Goal: Task Accomplishment & Management: Manage account settings

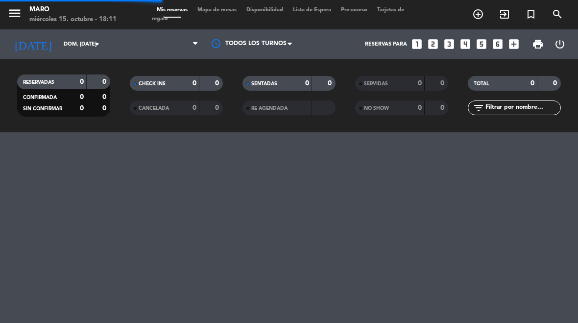
select select "es"
select select "lunch"
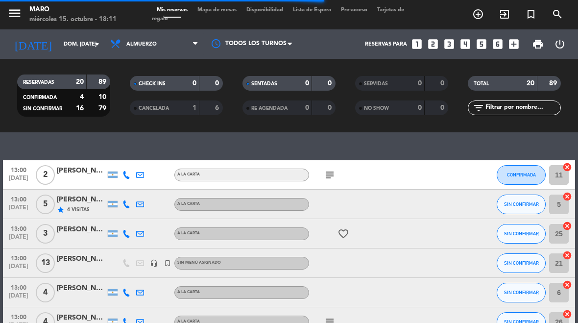
click at [65, 40] on input "dom. [DATE]" at bounding box center [95, 44] width 73 height 16
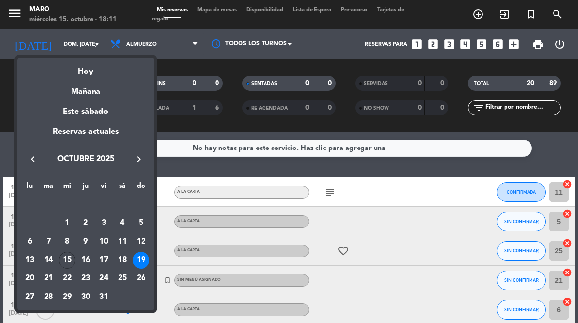
click at [77, 63] on div "Hoy" at bounding box center [85, 68] width 137 height 20
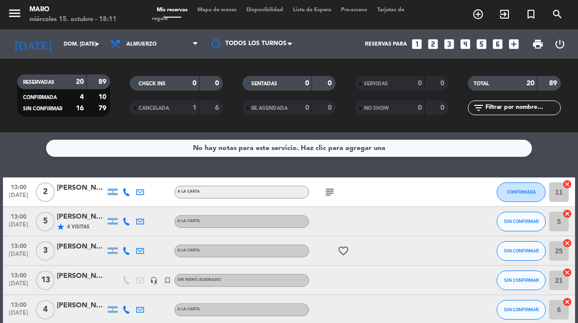
type input "mié. [DATE]"
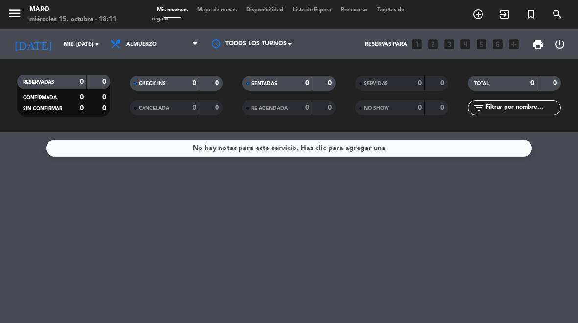
click at [144, 39] on select "Todos los servicios Almuerzo Cena" at bounding box center [154, 44] width 98 height 22
select select "dinner"
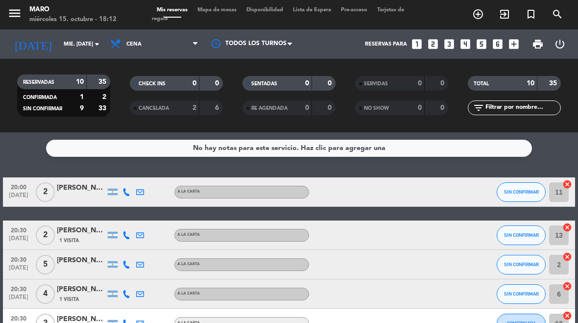
click at [126, 190] on icon at bounding box center [127, 192] width 8 height 8
click at [109, 179] on span "Copiar" at bounding box center [119, 176] width 21 height 10
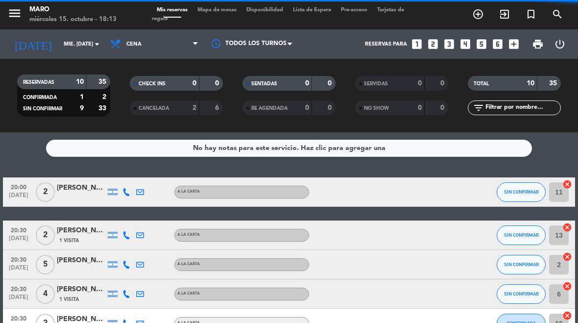
click at [131, 232] on div at bounding box center [127, 235] width 14 height 29
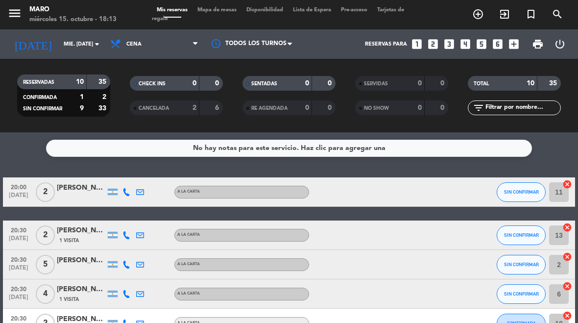
click at [132, 232] on div at bounding box center [127, 235] width 14 height 29
click at [130, 230] on div at bounding box center [127, 235] width 14 height 29
click at [132, 231] on div at bounding box center [127, 235] width 14 height 29
click at [135, 229] on div at bounding box center [140, 235] width 14 height 29
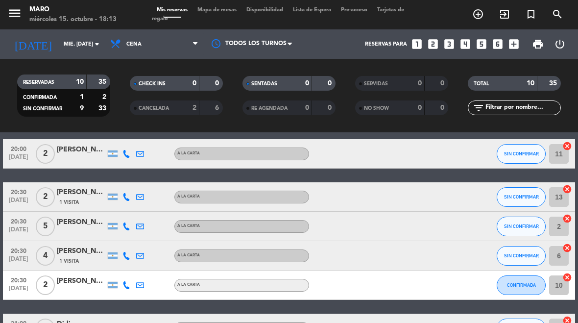
scroll to position [38, 0]
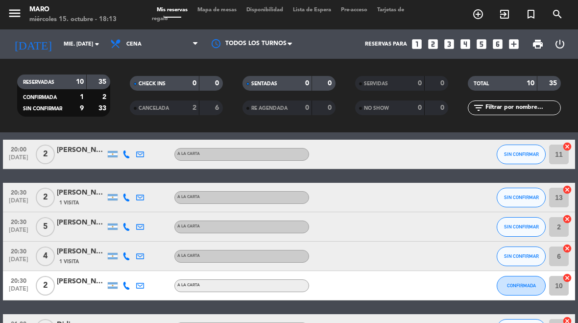
click at [125, 197] on icon at bounding box center [127, 198] width 8 height 8
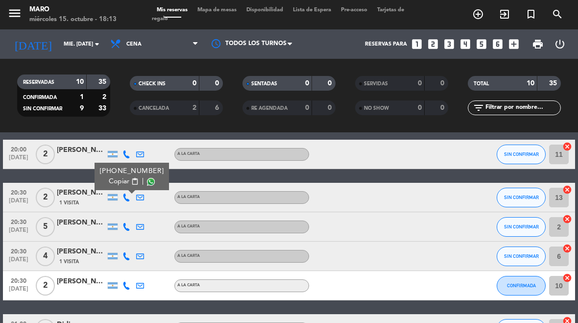
click at [123, 184] on span "Copiar" at bounding box center [119, 181] width 21 height 10
click at [125, 227] on icon at bounding box center [127, 227] width 8 height 8
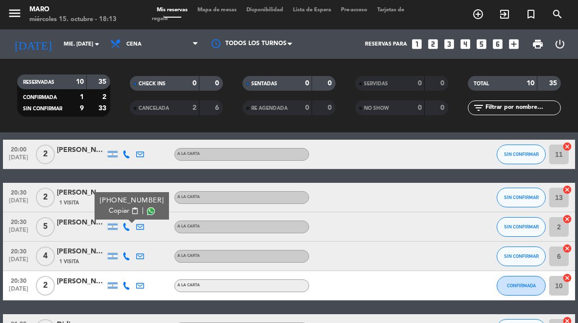
click at [125, 215] on button "Copiar content_paste" at bounding box center [124, 211] width 30 height 10
click at [123, 211] on span "Copiar" at bounding box center [119, 211] width 21 height 10
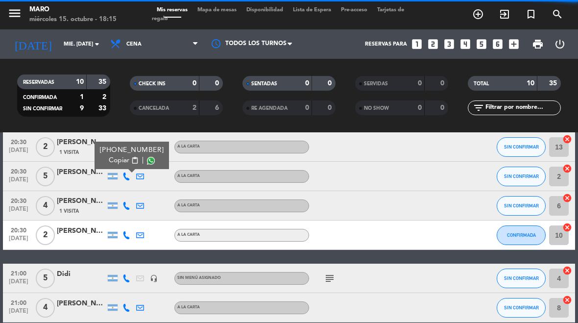
scroll to position [90, 0]
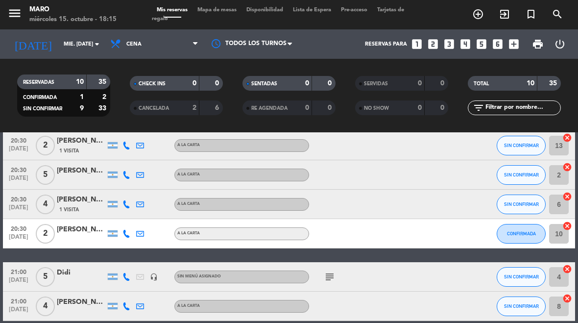
click at [137, 209] on div at bounding box center [140, 204] width 14 height 29
click at [129, 205] on icon at bounding box center [127, 204] width 8 height 8
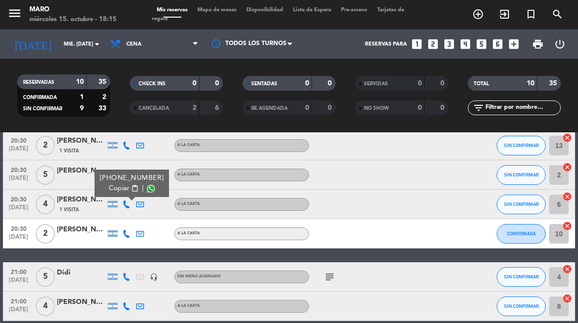
click at [131, 190] on span "content_paste" at bounding box center [134, 188] width 7 height 7
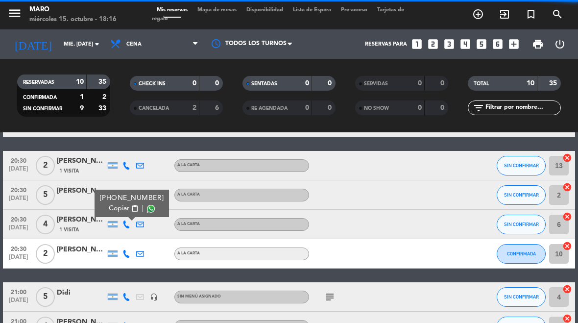
scroll to position [70, 0]
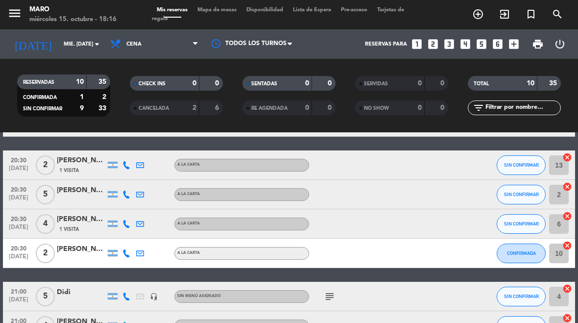
click at [79, 195] on div "[PERSON_NAME]" at bounding box center [81, 190] width 49 height 11
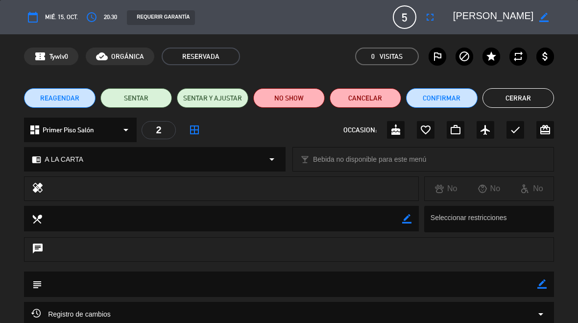
click at [93, 16] on icon "access_time" at bounding box center [92, 17] width 12 height 12
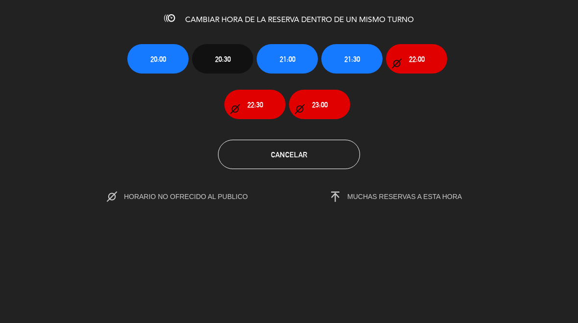
click at [294, 54] on span "21:00" at bounding box center [288, 58] width 16 height 11
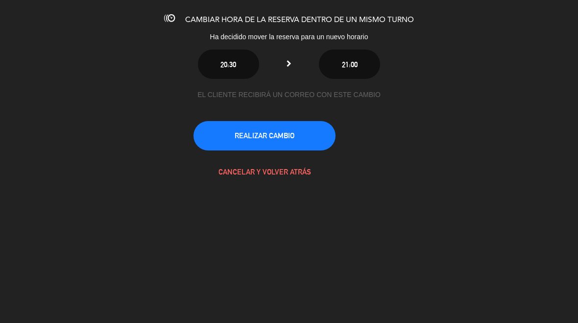
click at [289, 135] on button "REALIZAR CAMBIO" at bounding box center [265, 135] width 142 height 29
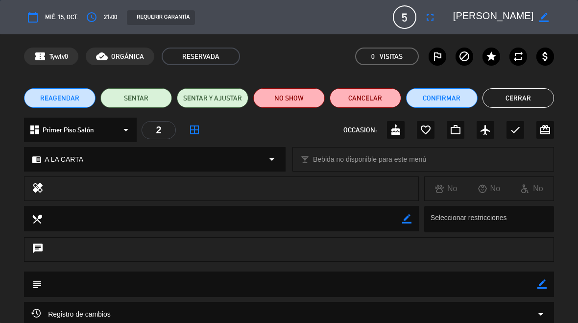
click at [515, 102] on button "Cerrar" at bounding box center [519, 98] width 72 height 20
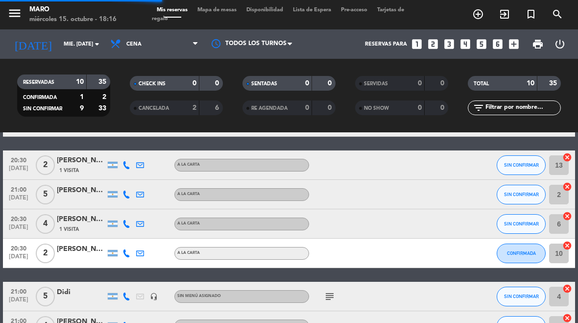
select select "dinner"
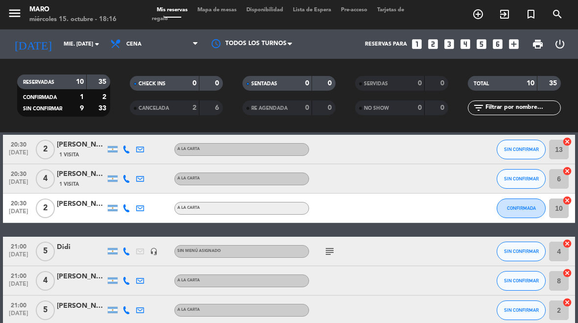
scroll to position [88, 0]
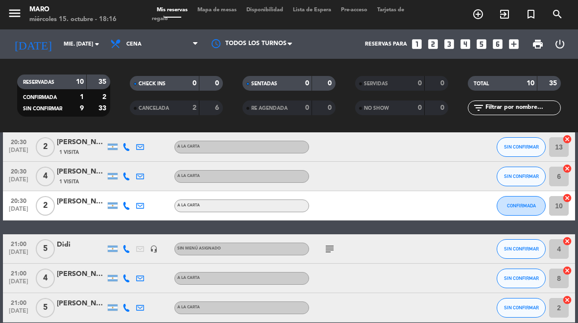
click at [129, 206] on icon at bounding box center [127, 206] width 8 height 8
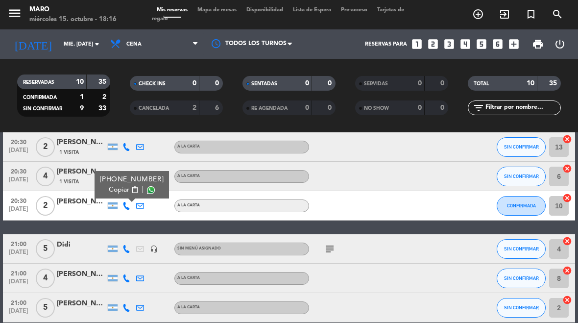
click at [133, 194] on button "Copiar content_paste" at bounding box center [124, 190] width 30 height 10
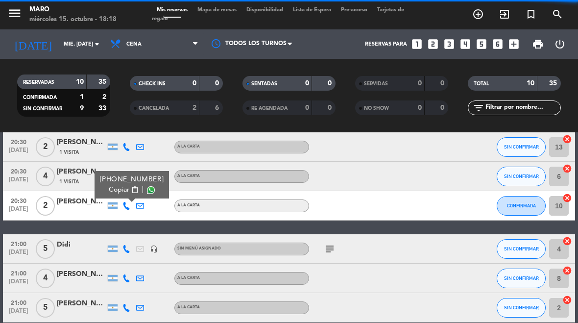
scroll to position [76, 0]
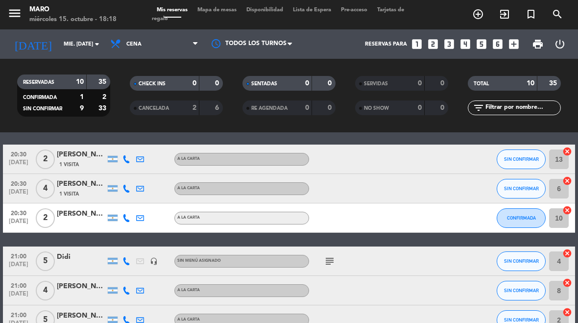
click at [521, 184] on button "SIN CONFIRMAR" at bounding box center [521, 189] width 49 height 20
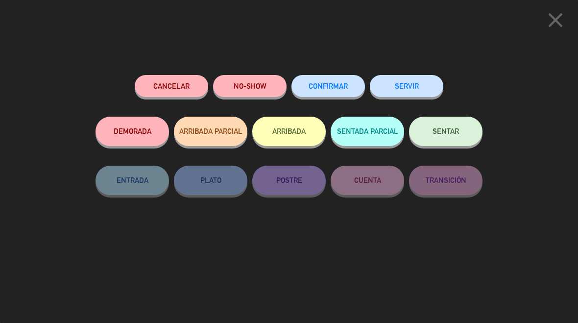
click at [341, 91] on button "CONFIRMAR" at bounding box center [329, 86] width 74 height 22
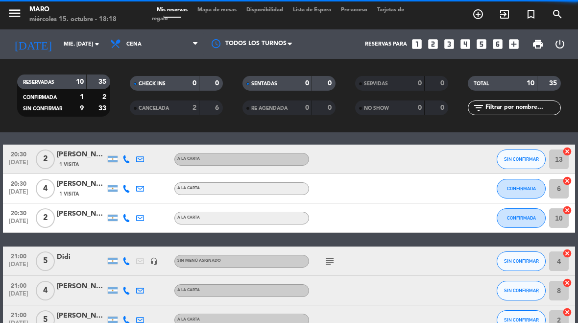
select select "dinner"
click at [529, 219] on span "CONFIRMADA" at bounding box center [521, 217] width 29 height 5
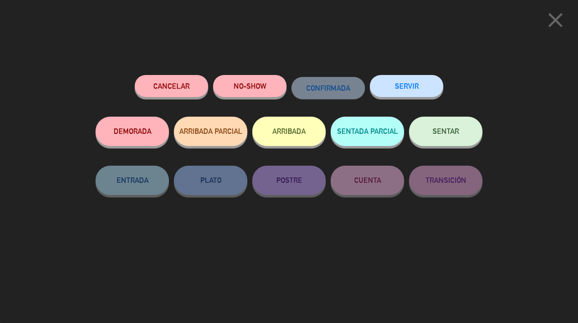
click at [556, 25] on icon "close" at bounding box center [556, 20] width 25 height 25
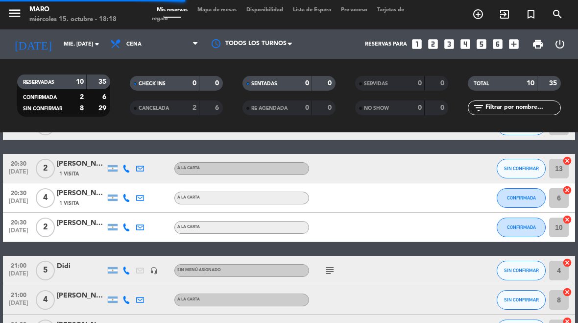
select select "dinner"
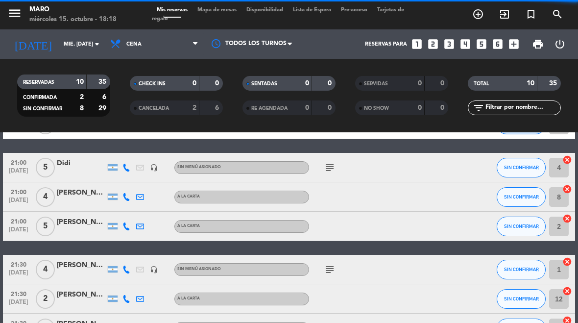
scroll to position [171, 0]
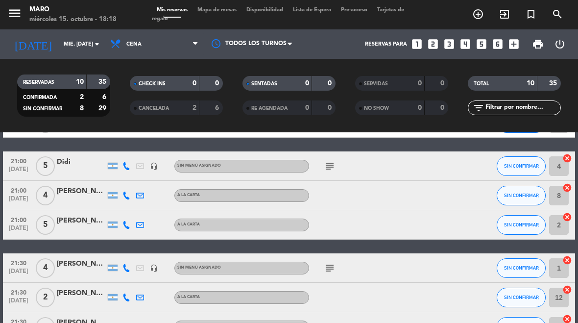
click at [157, 169] on icon "headset_mic" at bounding box center [154, 166] width 8 height 8
click at [342, 162] on div "subject" at bounding box center [350, 165] width 82 height 29
click at [331, 169] on icon "subject" at bounding box center [330, 166] width 12 height 12
click at [129, 195] on icon at bounding box center [127, 196] width 8 height 8
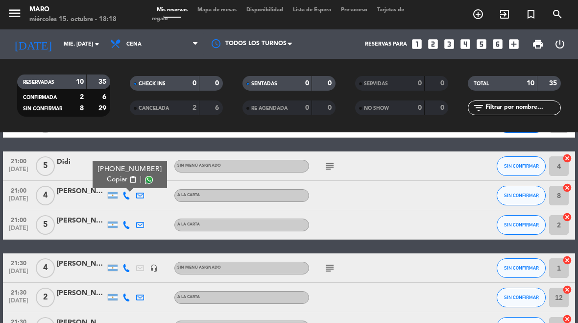
click at [123, 177] on span "Copiar" at bounding box center [117, 179] width 21 height 10
click at [129, 179] on span "content_paste" at bounding box center [132, 179] width 7 height 7
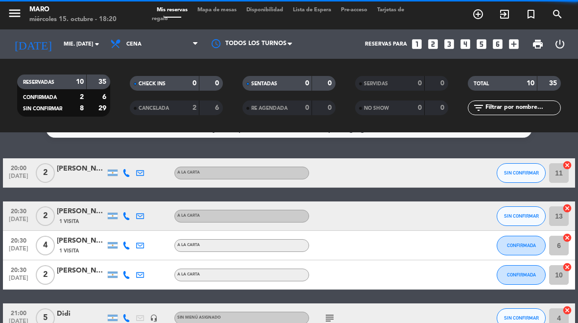
scroll to position [8, 0]
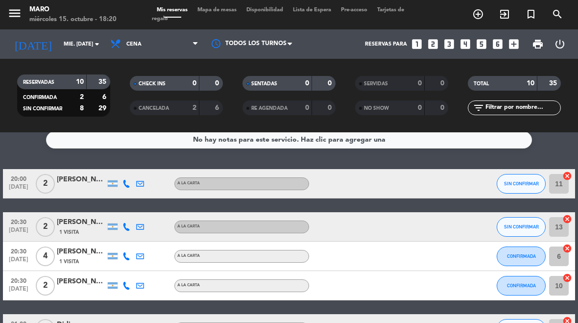
click at [523, 229] on span "SIN CONFIRMAR" at bounding box center [521, 226] width 35 height 5
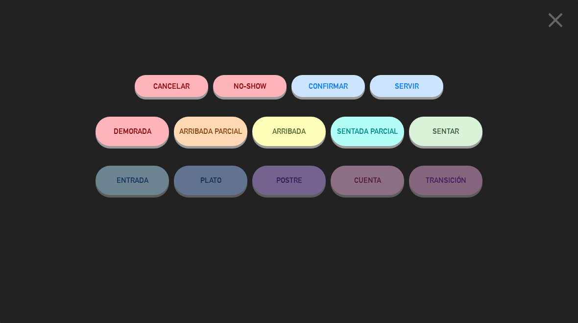
click at [335, 91] on button "CONFIRMAR" at bounding box center [329, 86] width 74 height 22
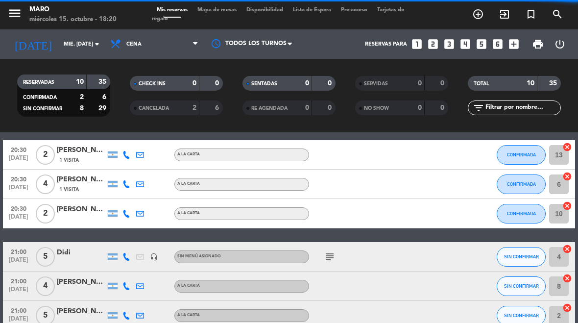
select select "dinner"
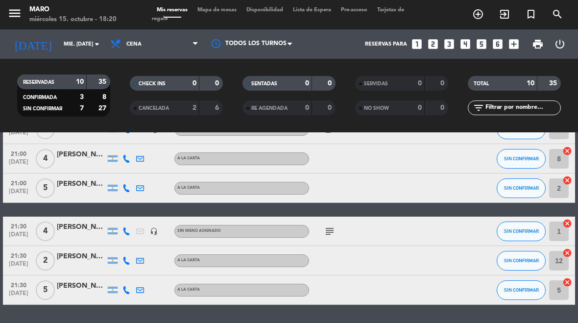
scroll to position [209, 0]
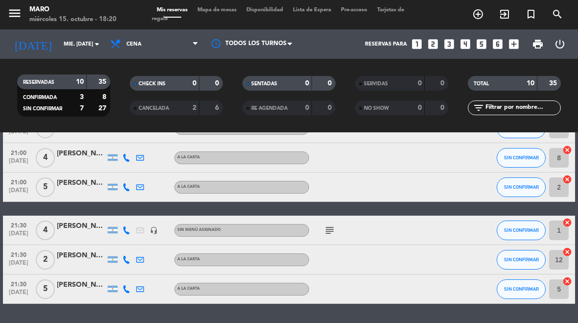
click at [126, 184] on icon at bounding box center [127, 187] width 8 height 8
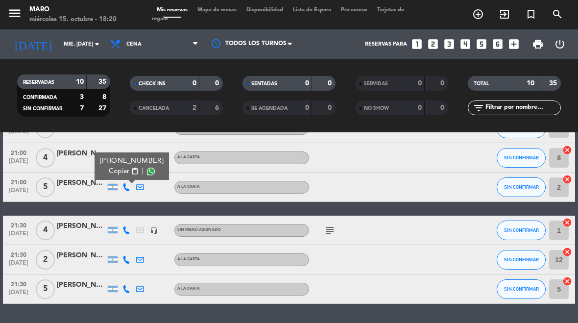
click at [131, 172] on span "content_paste" at bounding box center [134, 171] width 7 height 7
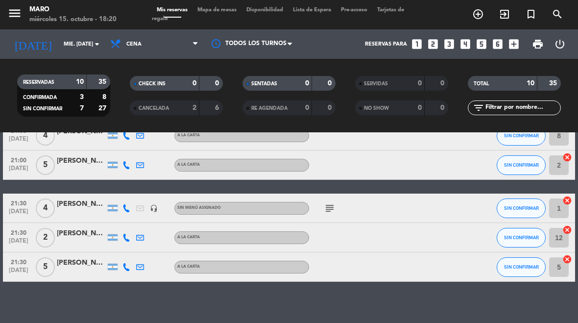
scroll to position [234, 0]
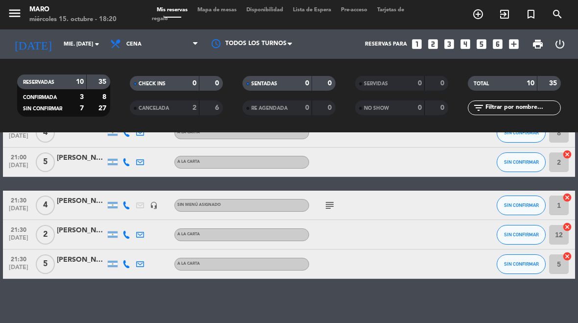
click at [127, 235] on icon at bounding box center [127, 235] width 8 height 8
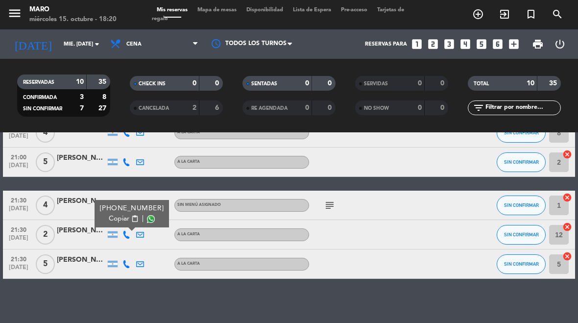
click at [124, 220] on span "Copiar" at bounding box center [119, 219] width 21 height 10
click at [83, 48] on input "mié. [DATE]" at bounding box center [95, 44] width 73 height 16
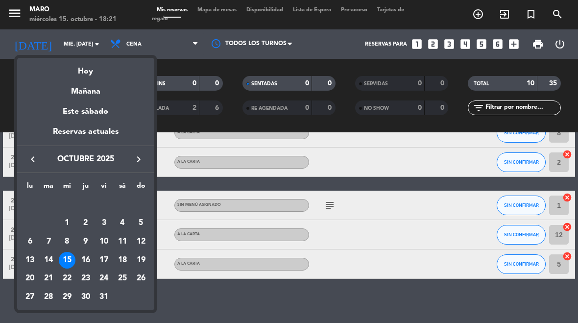
click at [143, 261] on div "19" at bounding box center [141, 260] width 17 height 17
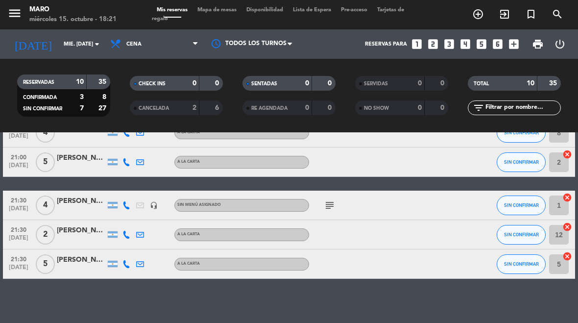
type input "dom. [DATE]"
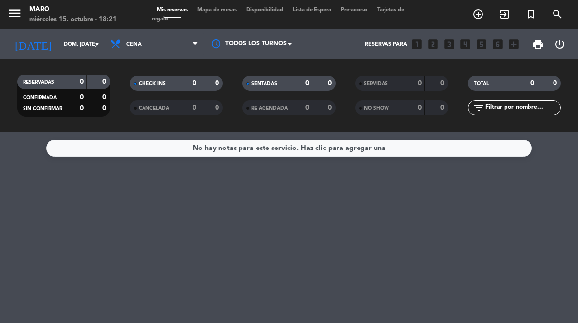
click at [173, 40] on select "Todos los servicios Almuerzo Cena" at bounding box center [154, 44] width 98 height 22
select select "lunch"
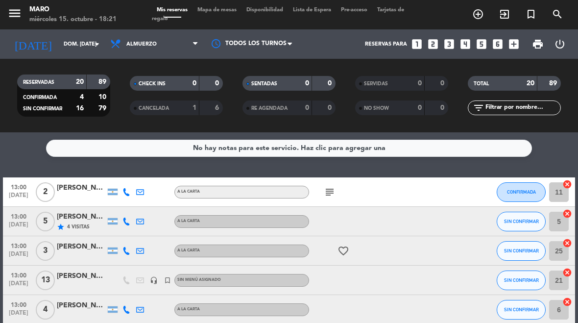
select select "lunch"
click at [219, 8] on span "Mapa de mesas" at bounding box center [217, 9] width 49 height 5
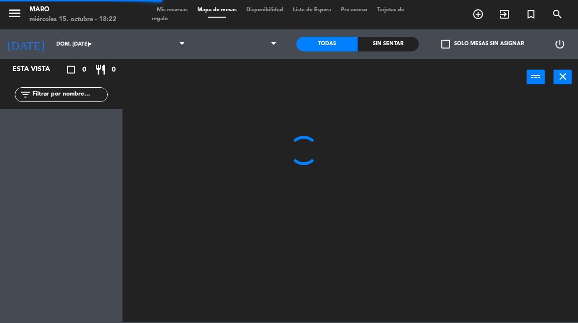
select select "lunch"
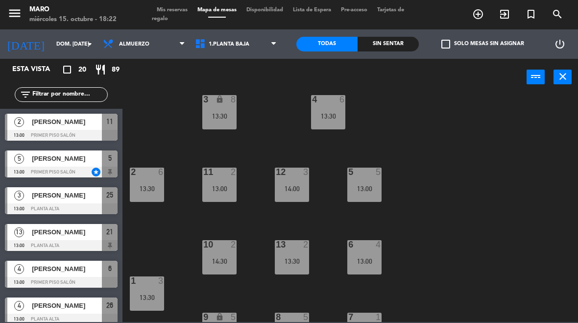
click at [241, 43] on select "1.Planta baja 2.Planta alta 3.Afuera" at bounding box center [237, 44] width 94 height 22
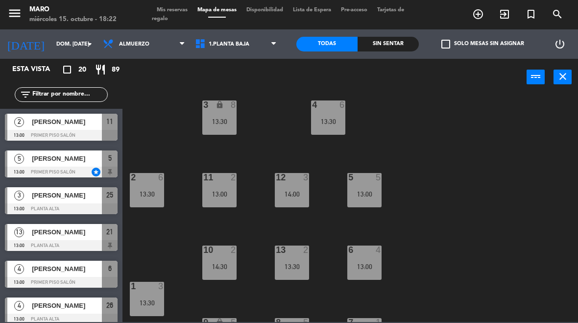
scroll to position [10, 0]
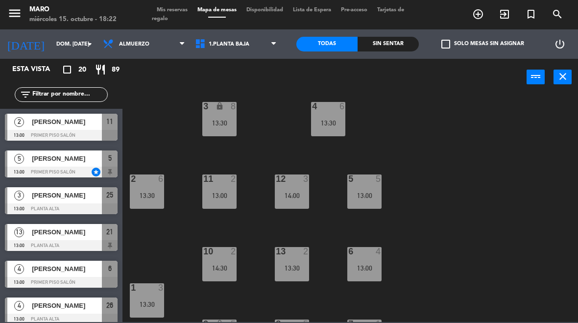
select select "3482"
select select
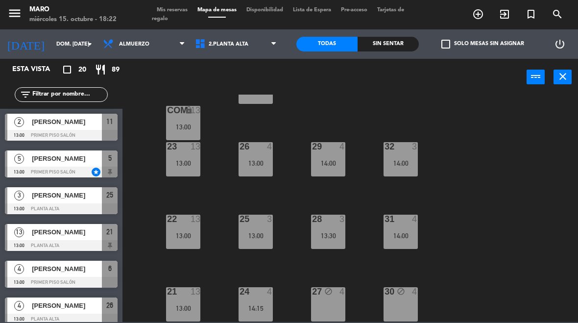
scroll to position [42, 0]
click at [397, 155] on div "32 3 14:00" at bounding box center [401, 159] width 34 height 34
click at [327, 154] on div "29 4 14:00" at bounding box center [328, 159] width 34 height 34
click at [335, 238] on div "13:30" at bounding box center [328, 235] width 34 height 7
click at [400, 235] on div "14:00" at bounding box center [401, 235] width 34 height 7
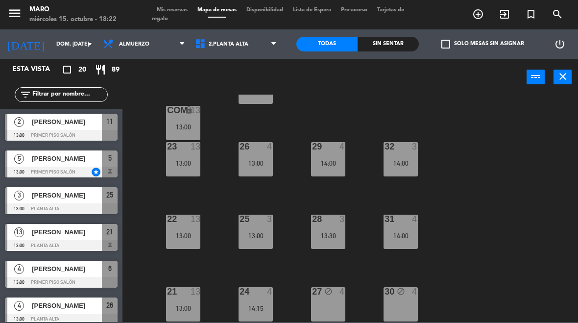
click at [402, 238] on div "14:00" at bounding box center [401, 235] width 34 height 7
click at [472, 275] on div "40 lock 20 COM lock 13 13:00 23 13 13:00 26 4 13:00 29 4 14:00 32 3 14:00 22 13…" at bounding box center [353, 208] width 450 height 227
click at [403, 236] on div "14:00" at bounding box center [401, 235] width 34 height 7
click at [524, 248] on div "40 lock 20 COM lock 13 13:00 23 13 13:00 26 4 13:00 29 4 14:00 32 3 14:00 22 13…" at bounding box center [353, 208] width 450 height 227
click at [185, 235] on div "13:00" at bounding box center [183, 235] width 34 height 7
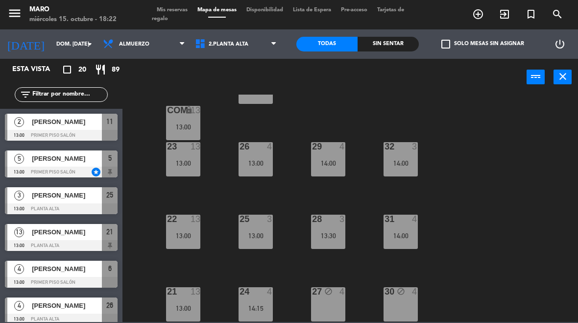
click at [494, 187] on div "40 lock 20 COM lock 13 13:00 23 13 13:00 26 4 13:00 29 4 14:00 32 3 14:00 22 13…" at bounding box center [353, 208] width 450 height 227
click at [179, 160] on div "13:00" at bounding box center [183, 163] width 34 height 7
click at [504, 201] on div "40 lock 20 COM lock 13 13:00 23 13 13:00 26 4 13:00 29 4 14:00 32 3 14:00 22 13…" at bounding box center [353, 208] width 450 height 227
click at [182, 305] on div "13:00" at bounding box center [183, 308] width 34 height 7
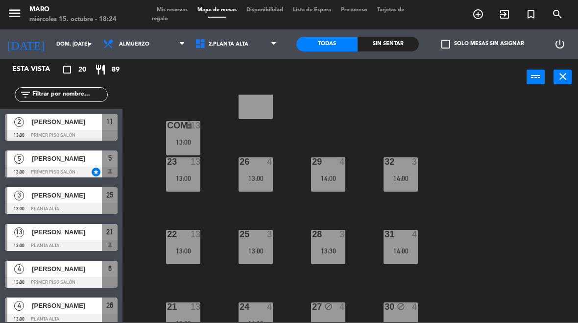
scroll to position [25, 0]
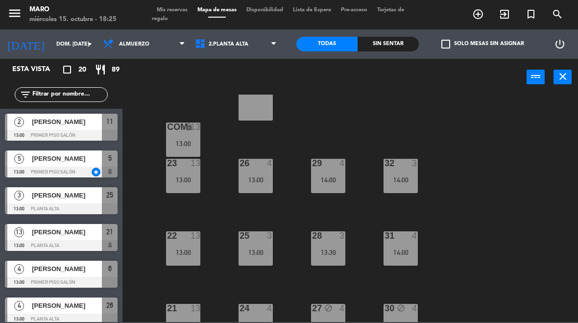
click at [480, 14] on icon "add_circle_outline" at bounding box center [478, 14] width 12 height 12
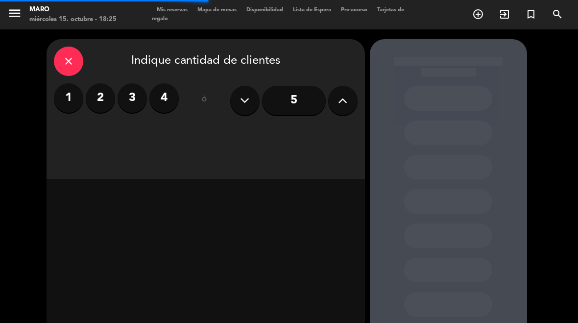
click at [125, 96] on label "3" at bounding box center [132, 97] width 29 height 29
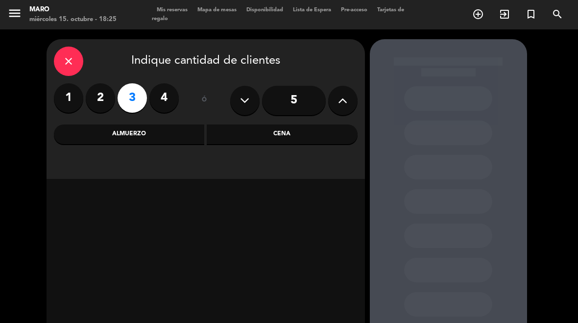
click at [165, 129] on div "Almuerzo" at bounding box center [129, 134] width 151 height 20
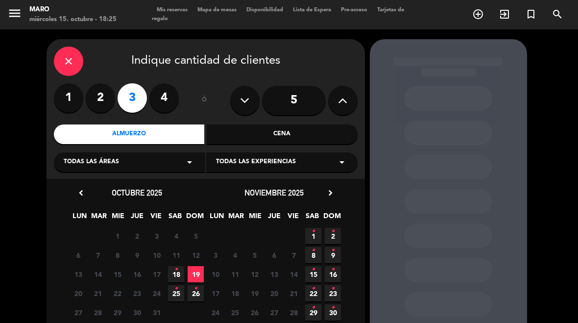
click at [198, 272] on span "19" at bounding box center [196, 274] width 16 height 16
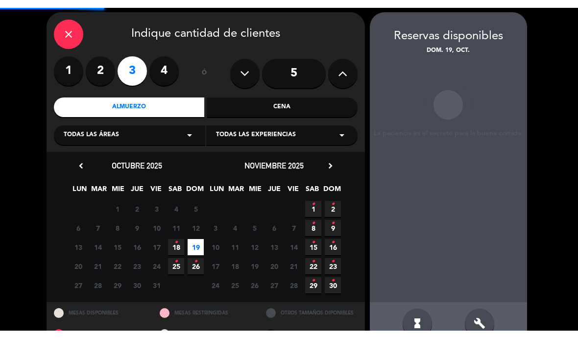
scroll to position [39, 0]
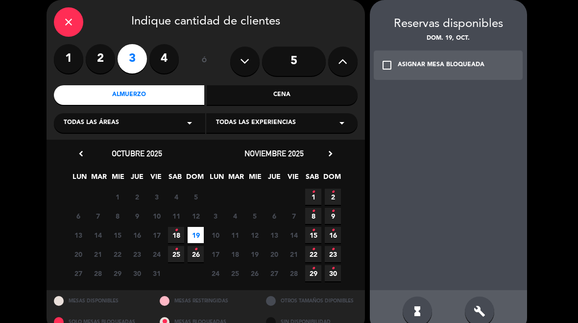
click at [480, 314] on icon "build" at bounding box center [480, 311] width 12 height 12
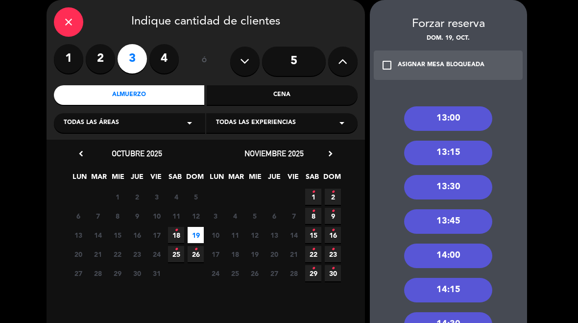
click at [464, 121] on div "13:00" at bounding box center [448, 118] width 88 height 25
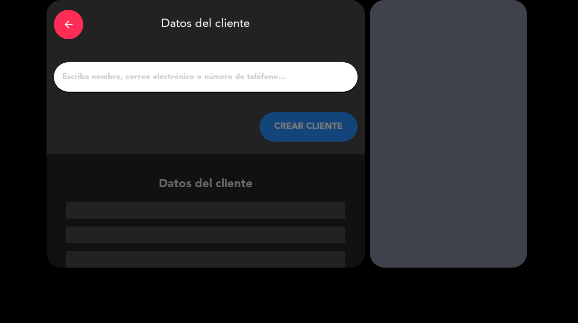
click at [289, 74] on input "1" at bounding box center [205, 77] width 289 height 14
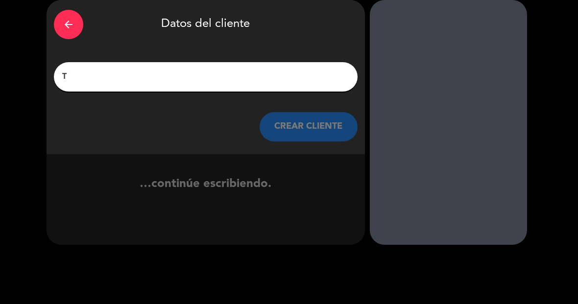
scroll to position [20, 0]
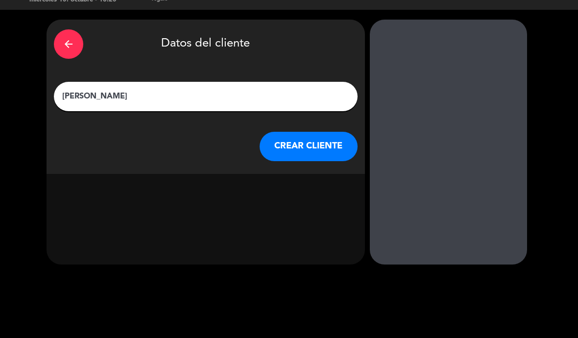
type input "[PERSON_NAME]"
click at [319, 151] on button "CREAR CLIENTE" at bounding box center [309, 146] width 98 height 29
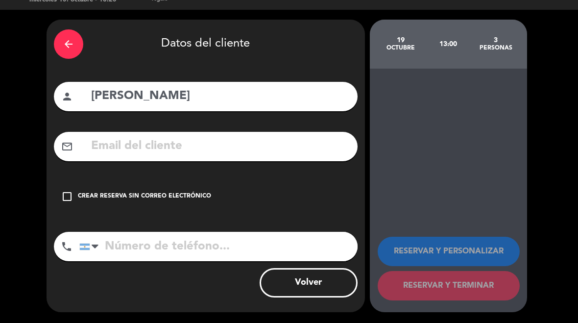
click at [166, 209] on div "check_box_outline_blank Crear reserva sin correo electrónico" at bounding box center [206, 196] width 304 height 29
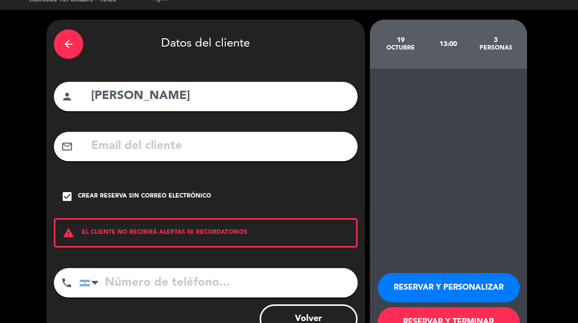
click at [174, 292] on input "tel" at bounding box center [218, 282] width 278 height 29
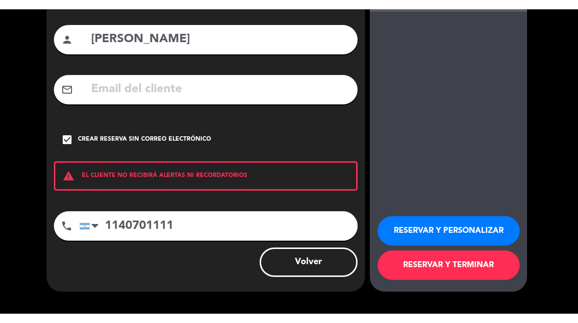
scroll to position [94, 0]
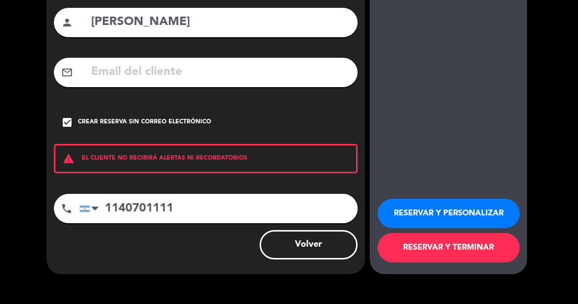
type input "1140701111"
click at [460, 219] on button "RESERVAR Y PERSONALIZAR" at bounding box center [449, 213] width 142 height 29
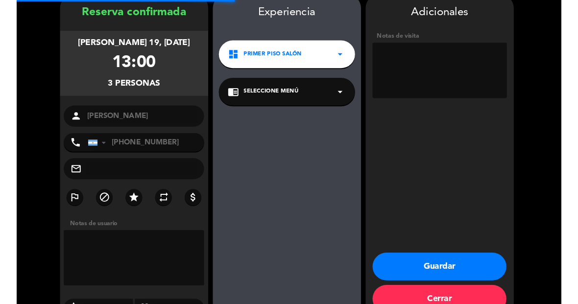
scroll to position [39, 0]
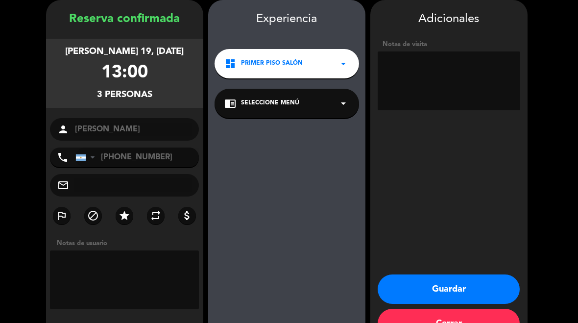
click at [483, 96] on textarea at bounding box center [449, 80] width 143 height 59
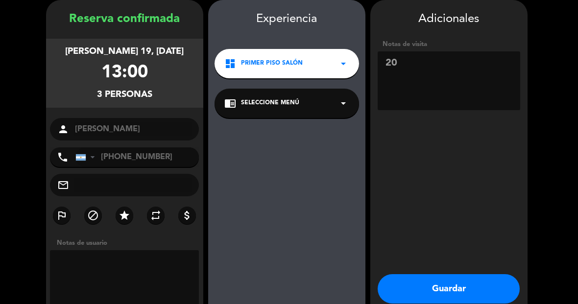
type textarea "2"
type textarea "Va a cta cliente de [PERSON_NAME]"
click at [454, 282] on button "Guardar" at bounding box center [449, 288] width 142 height 29
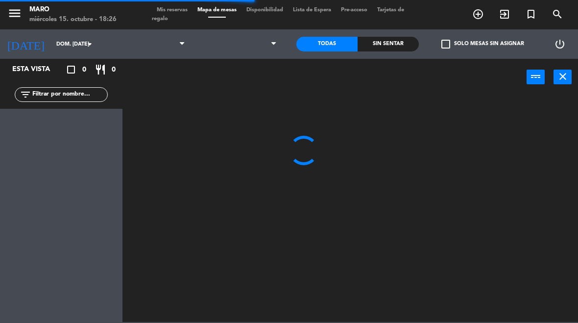
select select "lunch"
select select
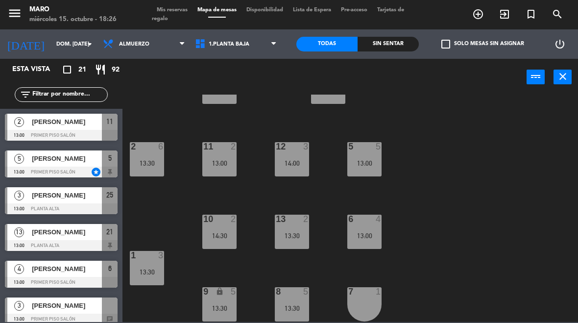
scroll to position [42, 0]
click at [68, 41] on input "dom. [DATE]" at bounding box center [87, 44] width 73 height 16
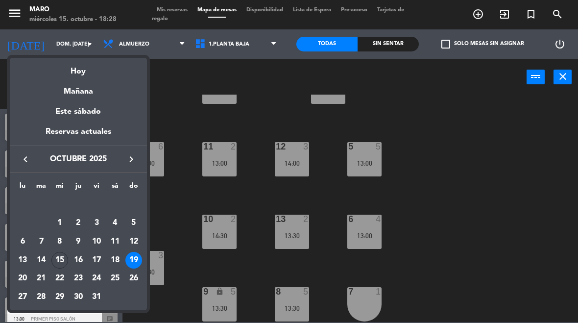
click at [70, 76] on div "Hoy" at bounding box center [78, 68] width 137 height 20
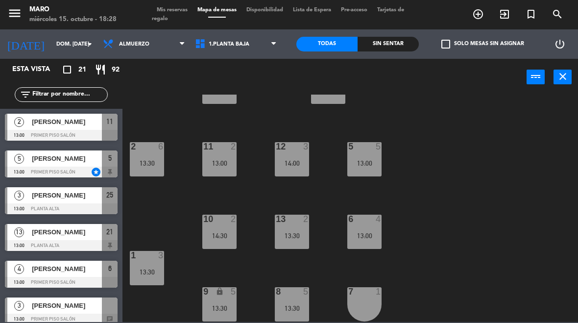
type input "mié. [DATE]"
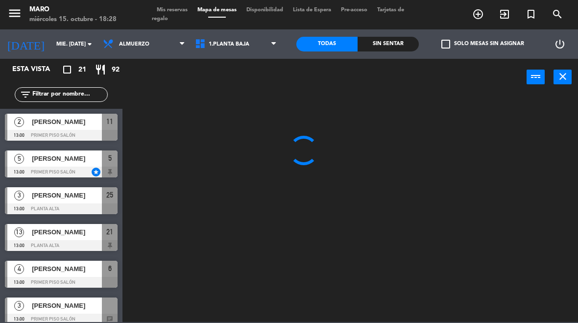
click at [121, 41] on select "Almuerzo Cena" at bounding box center [144, 44] width 92 height 22
select select "dinner"
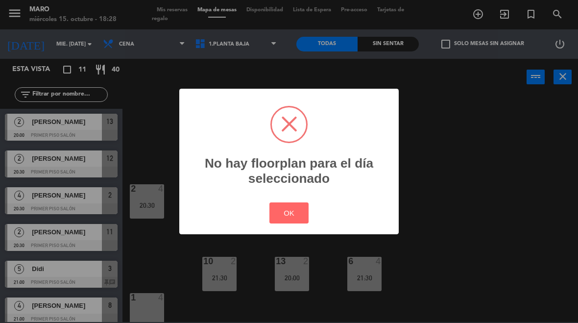
click at [277, 213] on button "OK" at bounding box center [290, 212] width 40 height 21
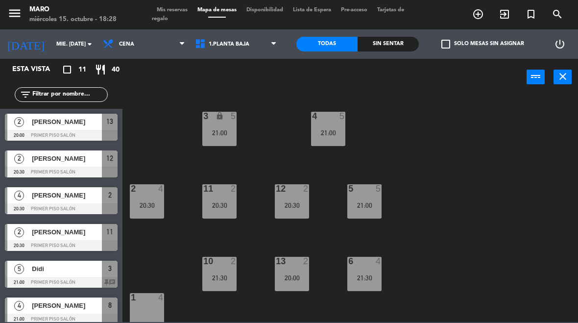
click at [127, 50] on select "Almuerzo Cena" at bounding box center [144, 44] width 92 height 22
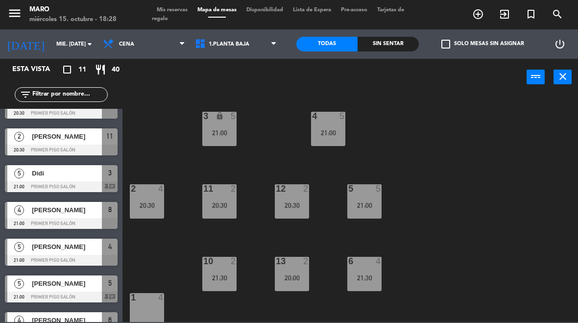
click at [175, 7] on span "Mis reservas" at bounding box center [172, 9] width 41 height 5
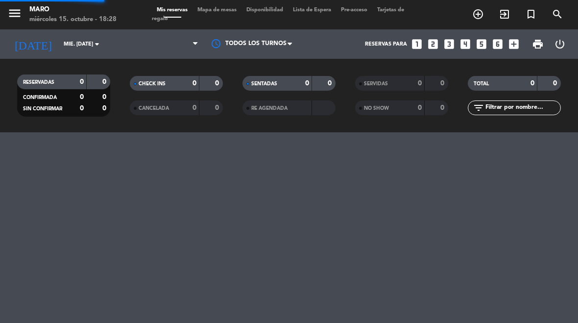
select select "dinner"
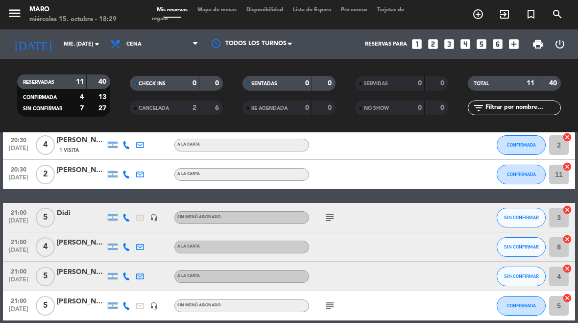
scroll to position [123, 0]
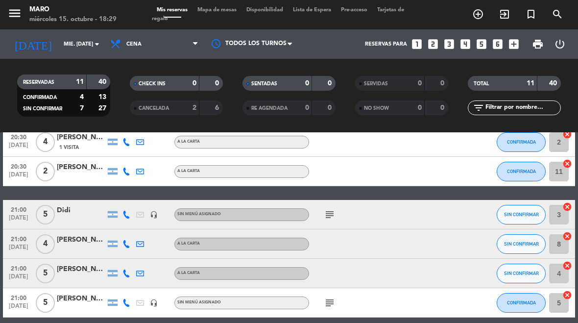
click at [525, 246] on span "SIN CONFIRMAR" at bounding box center [521, 243] width 35 height 5
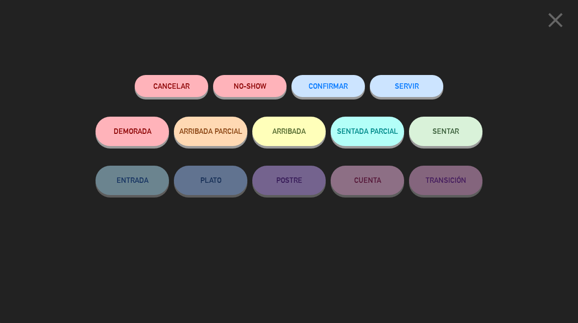
click at [328, 69] on div "Cancelar NO-SHOW CONFIRMAR SERVIR DEMORADA ARRIBADA PARCIAL ARRIBADA SENTADA PA…" at bounding box center [289, 195] width 401 height 255
click at [346, 93] on button "CONFIRMAR" at bounding box center [329, 86] width 74 height 22
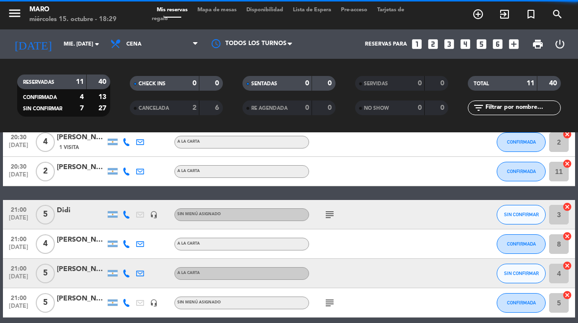
select select "dinner"
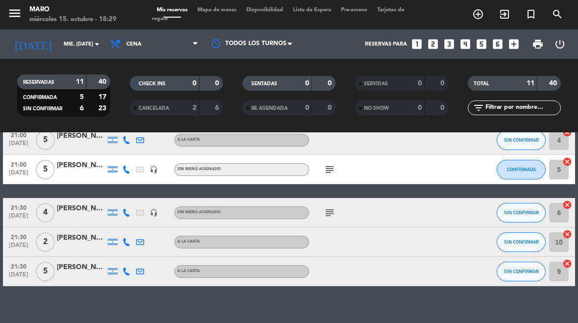
scroll to position [258, 0]
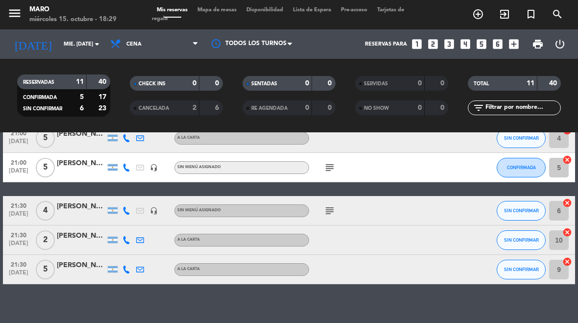
click at [329, 212] on icon "subject" at bounding box center [330, 211] width 12 height 12
click at [125, 244] on icon at bounding box center [127, 240] width 8 height 8
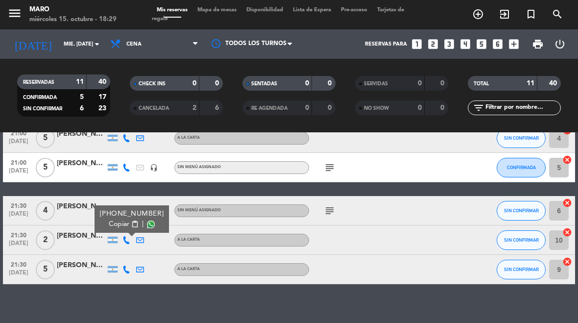
click at [421, 311] on div "No hay notas para este servicio. Haz clic para agregar una 20:00 [DATE] 2 [PERS…" at bounding box center [289, 227] width 578 height 191
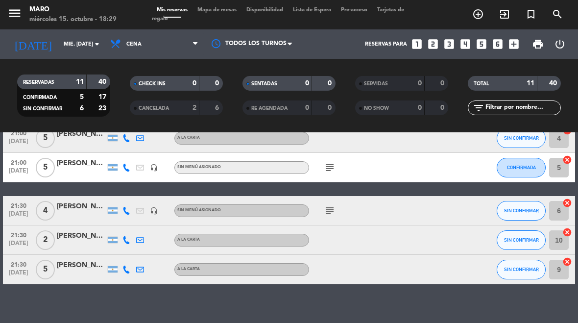
click at [130, 269] on icon at bounding box center [127, 270] width 8 height 8
click at [120, 253] on span "Copiar" at bounding box center [117, 253] width 21 height 10
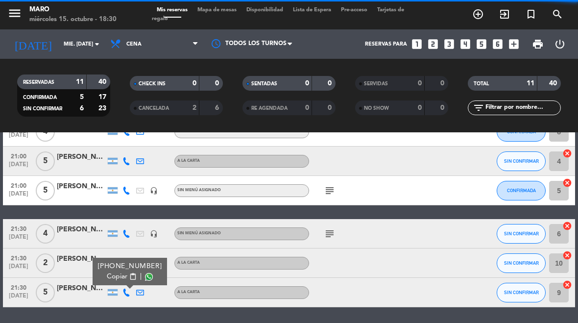
scroll to position [230, 0]
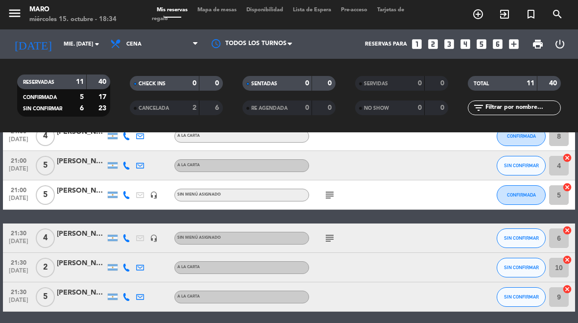
click at [335, 238] on icon "subject" at bounding box center [330, 238] width 12 height 12
